Goal: Find specific page/section

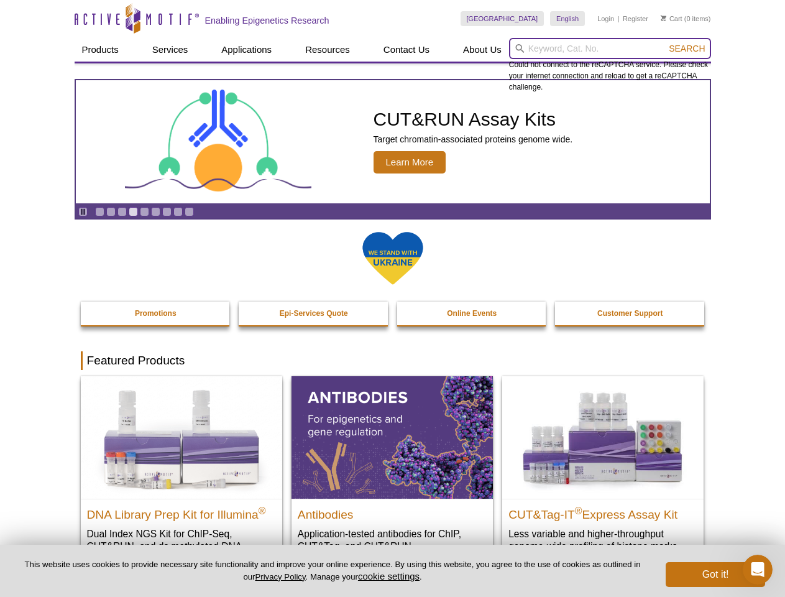
click at [610, 49] on input "search" at bounding box center [610, 48] width 202 height 21
click at [687, 49] on span "Search" at bounding box center [687, 49] width 36 height 10
click at [83, 211] on icon "Pause" at bounding box center [83, 212] width 8 height 8
click at [99, 211] on link "Go to slide 1" at bounding box center [99, 211] width 9 height 9
click at [111, 211] on link "Go to slide 2" at bounding box center [110, 211] width 9 height 9
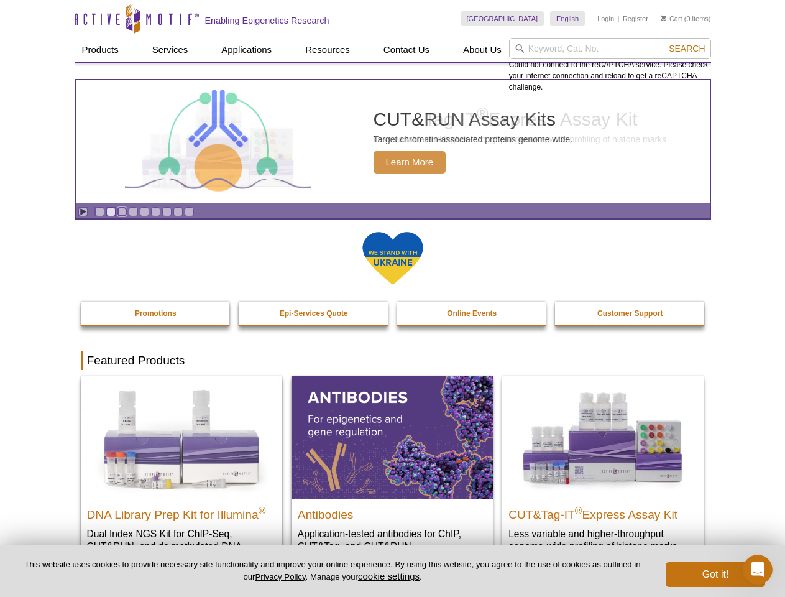
click at [122, 211] on link "Go to slide 3" at bounding box center [122, 211] width 9 height 9
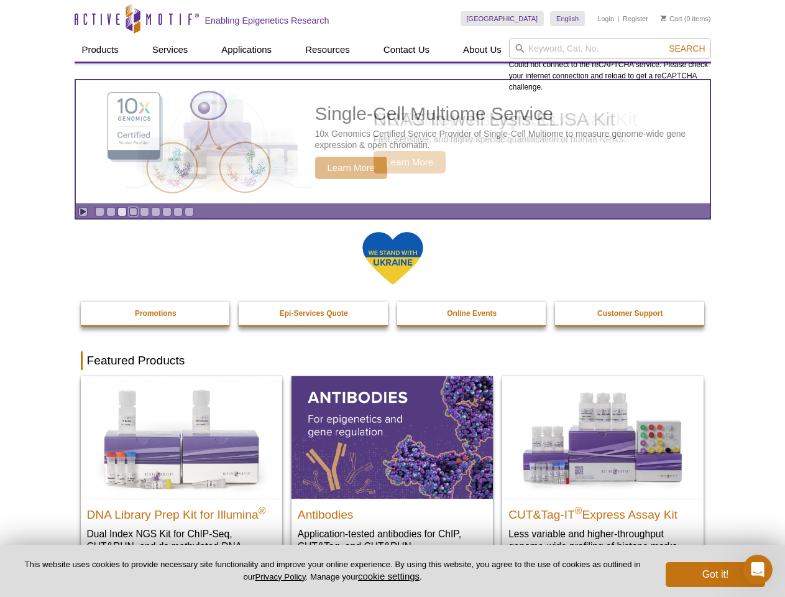
click at [133, 211] on link "Go to slide 4" at bounding box center [133, 211] width 9 height 9
click at [144, 211] on link "Go to slide 5" at bounding box center [144, 211] width 9 height 9
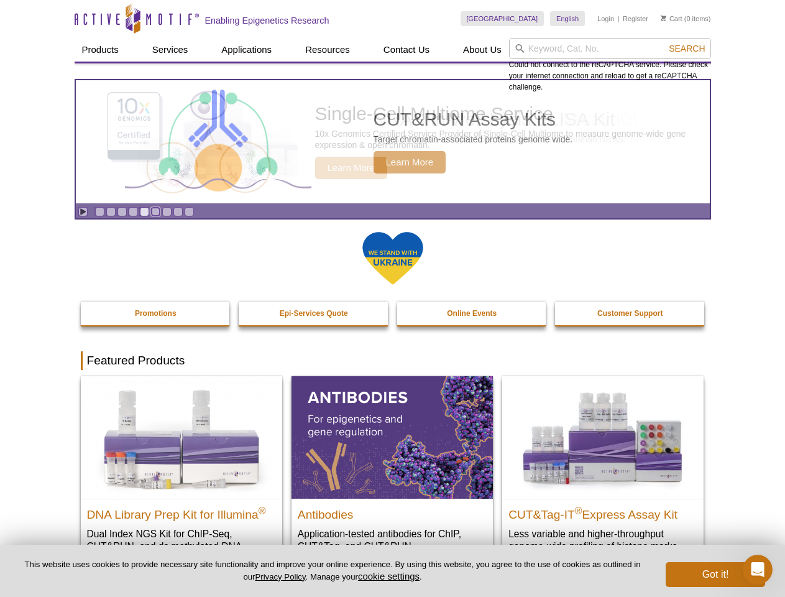
click at [155, 211] on link "Go to slide 6" at bounding box center [155, 211] width 9 height 9
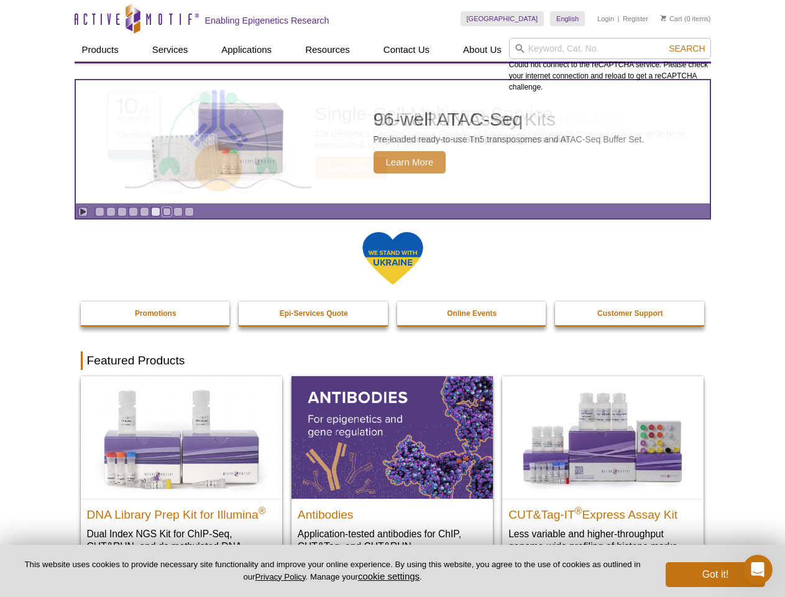
click at [167, 211] on link "Go to slide 7" at bounding box center [166, 211] width 9 height 9
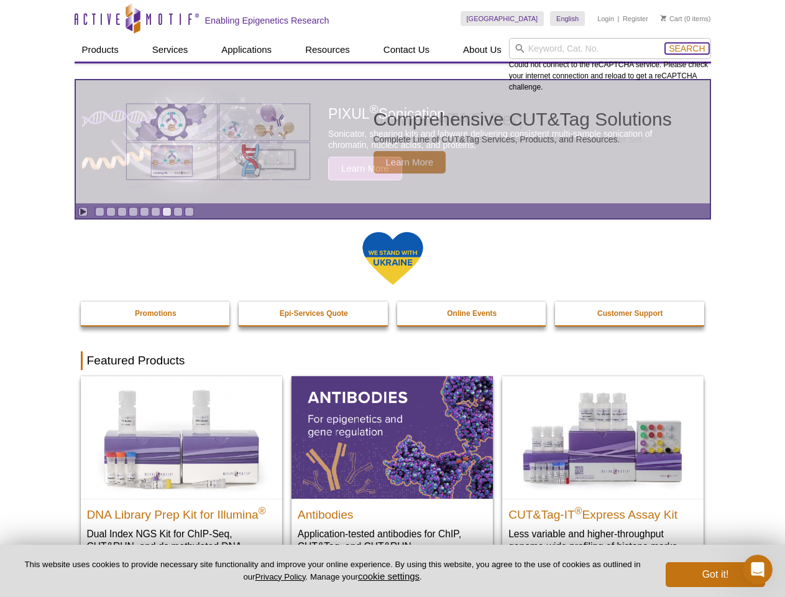
click at [687, 49] on span "Search" at bounding box center [687, 49] width 36 height 10
